Goal: Navigation & Orientation: Find specific page/section

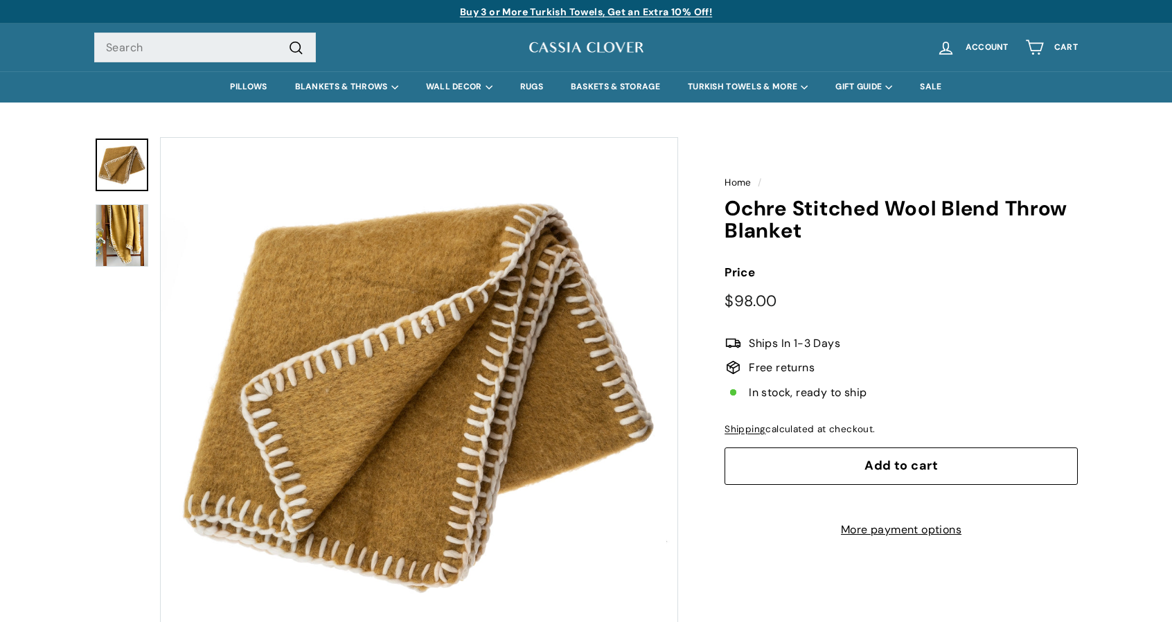
click at [118, 248] on img at bounding box center [122, 235] width 53 height 62
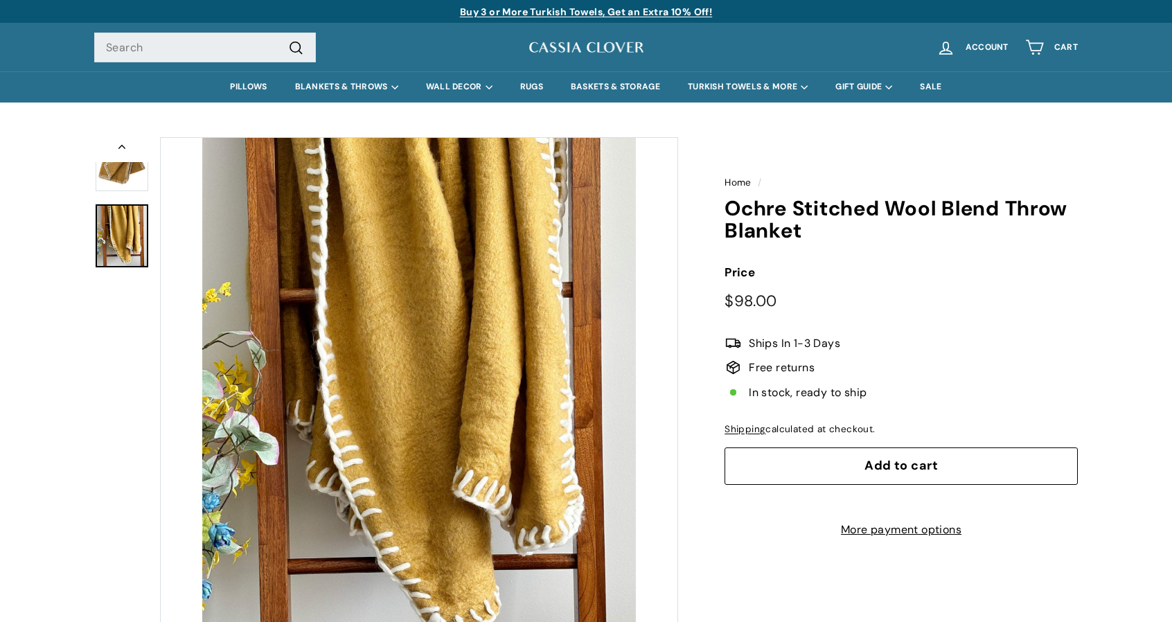
click at [109, 190] on img at bounding box center [122, 165] width 53 height 53
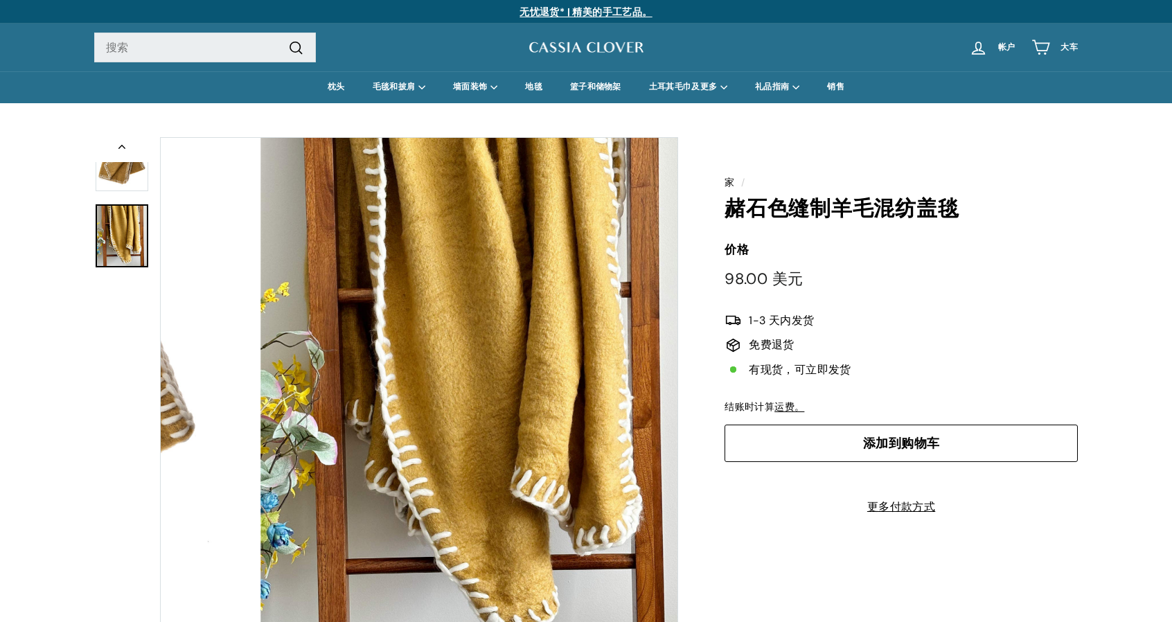
click at [127, 227] on img at bounding box center [122, 235] width 53 height 62
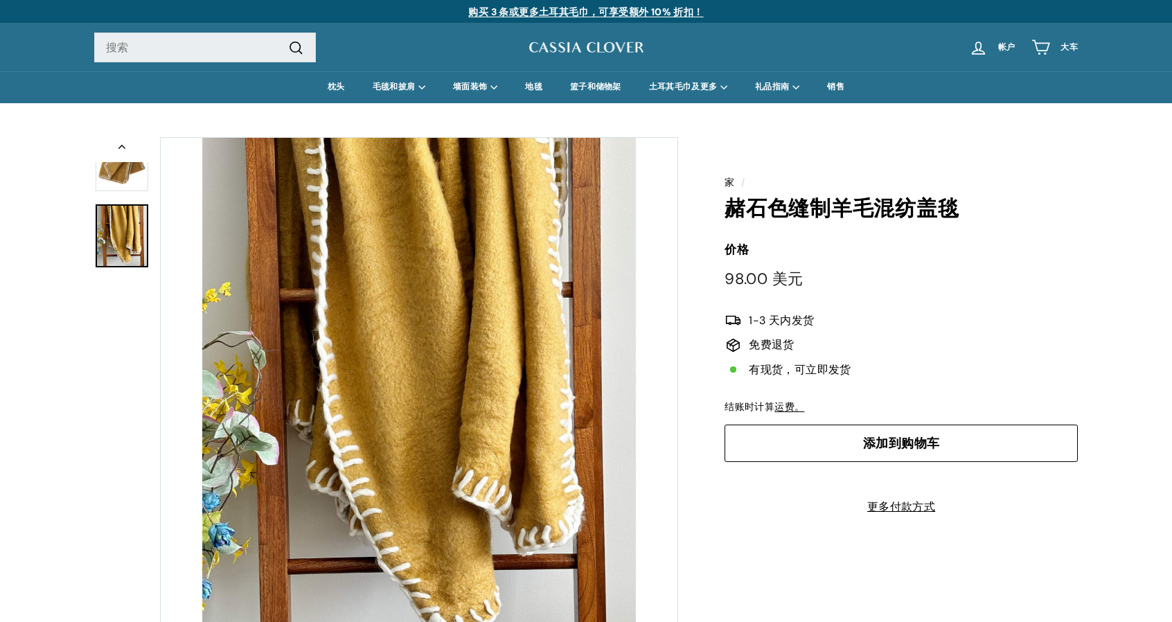
click at [140, 178] on img at bounding box center [122, 165] width 53 height 53
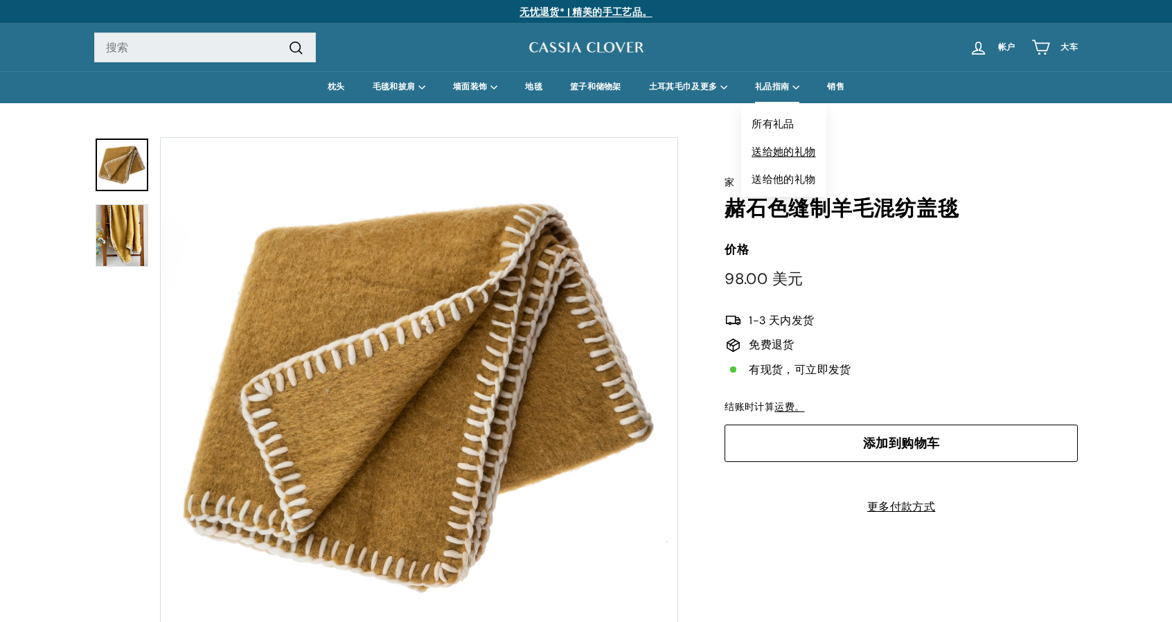
click at [804, 141] on link "送给她的礼物" at bounding box center [783, 152] width 85 height 28
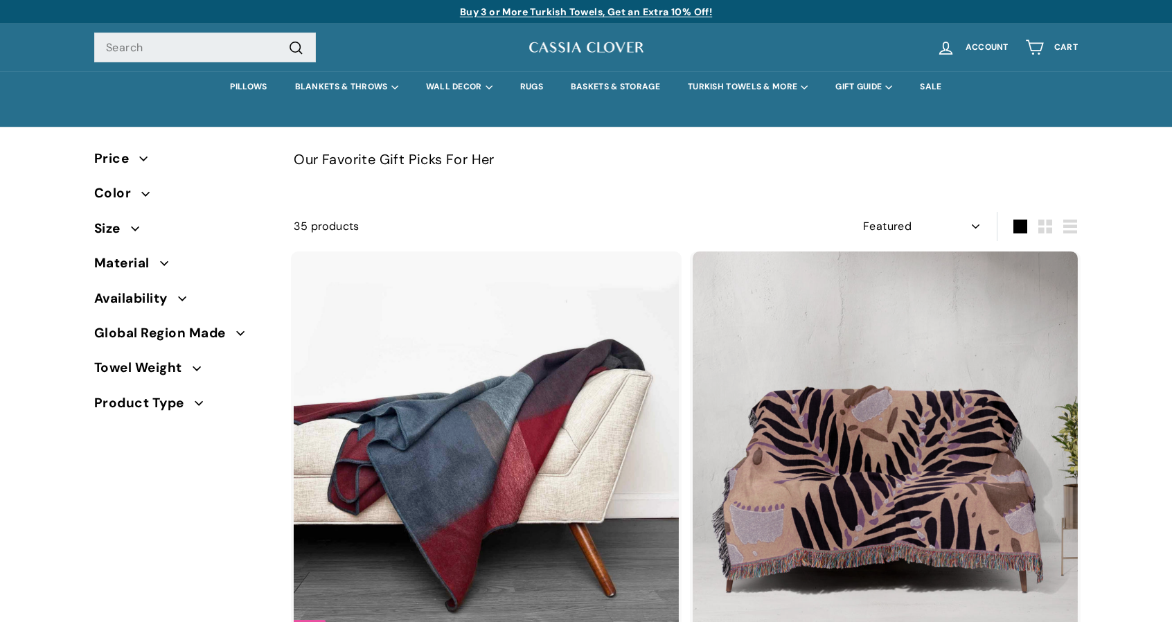
select select "manual"
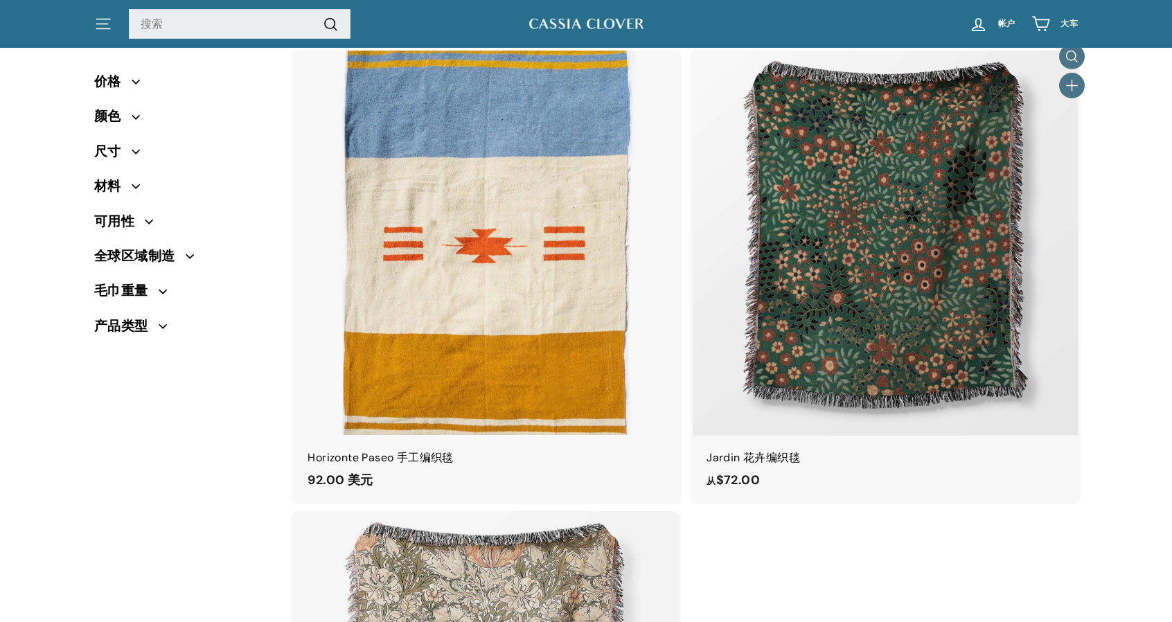
scroll to position [7761, 0]
